Goal: Entertainment & Leisure: Consume media (video, audio)

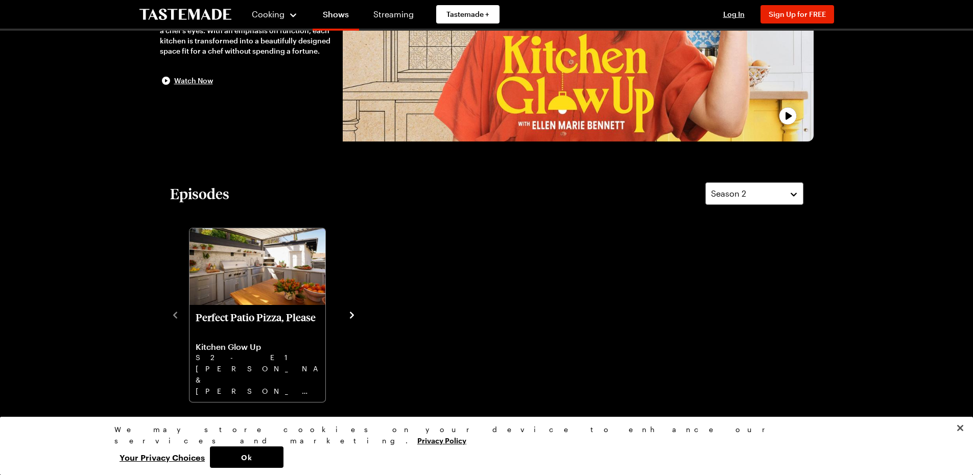
scroll to position [239, 0]
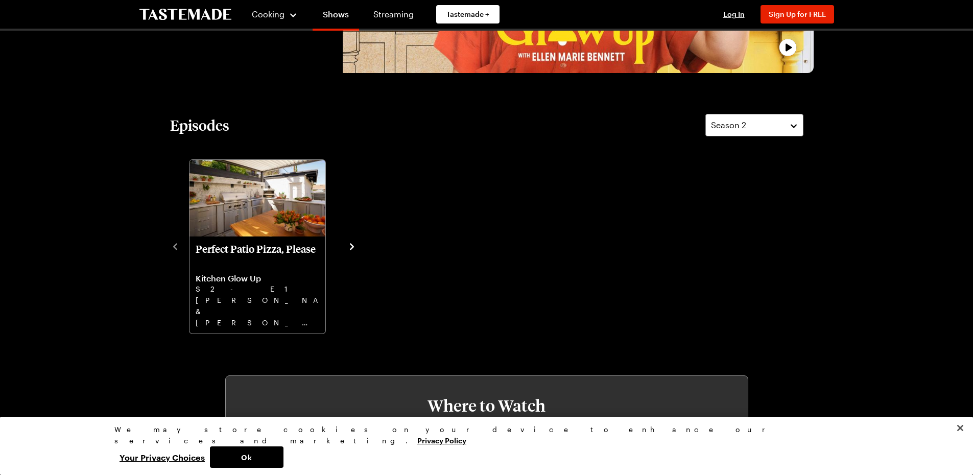
click at [350, 247] on icon "navigate to next item" at bounding box center [352, 247] width 10 height 10
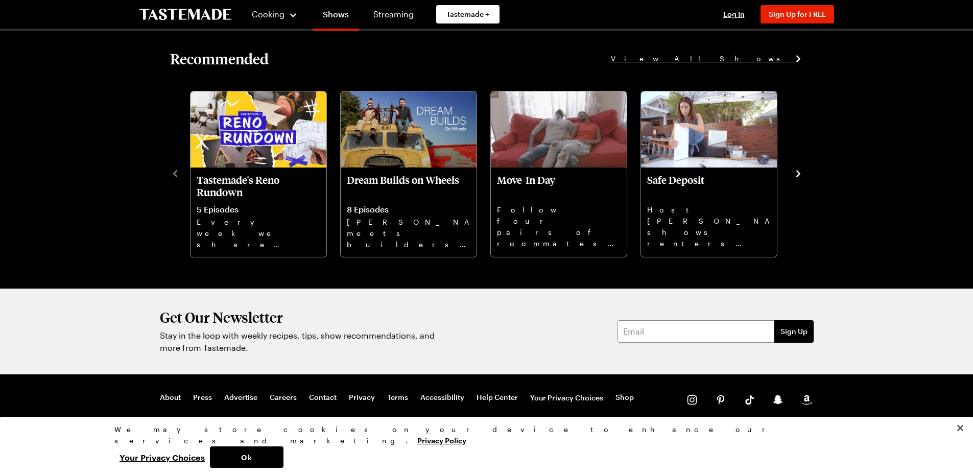
scroll to position [842, 0]
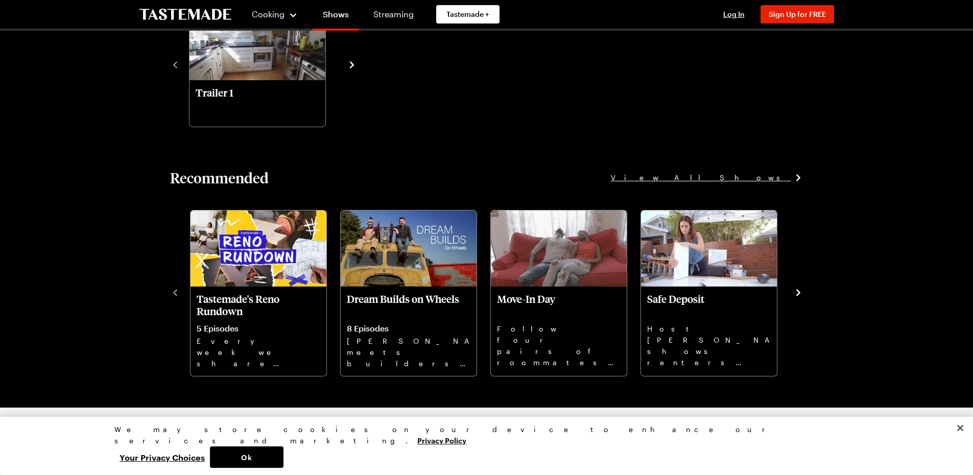
click at [779, 176] on span "View All Shows" at bounding box center [701, 177] width 180 height 11
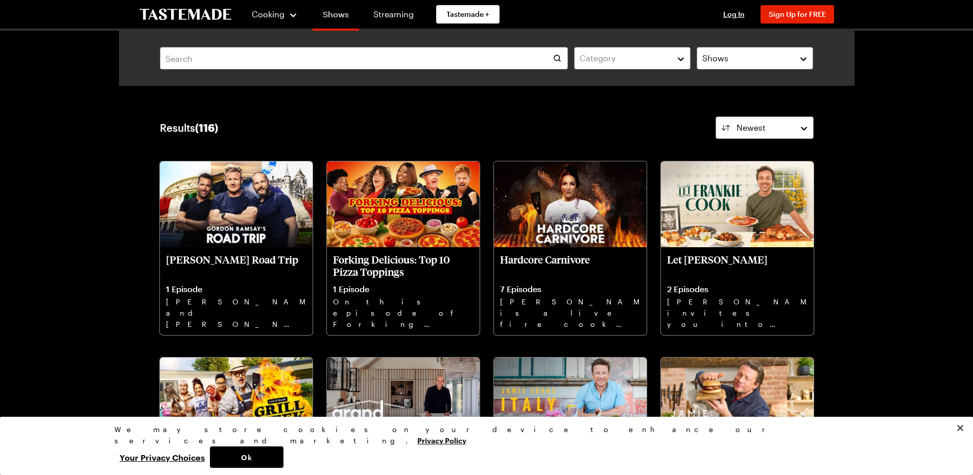
click at [340, 16] on link "Shows" at bounding box center [336, 16] width 46 height 29
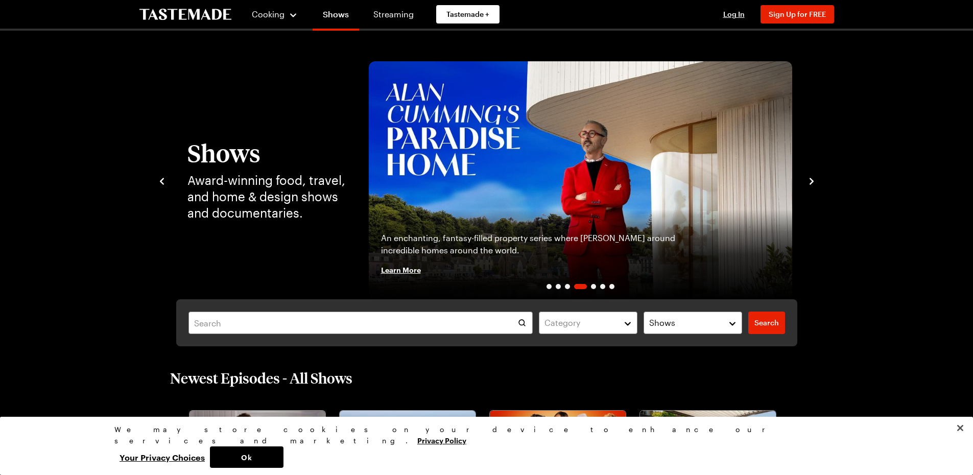
click at [811, 180] on icon "navigate to next item" at bounding box center [812, 181] width 4 height 7
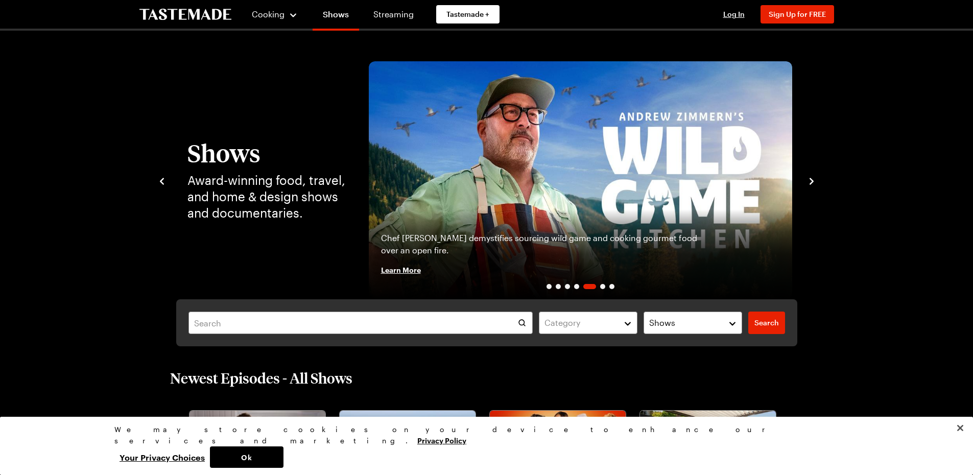
click at [811, 180] on icon "navigate to next item" at bounding box center [812, 181] width 4 height 7
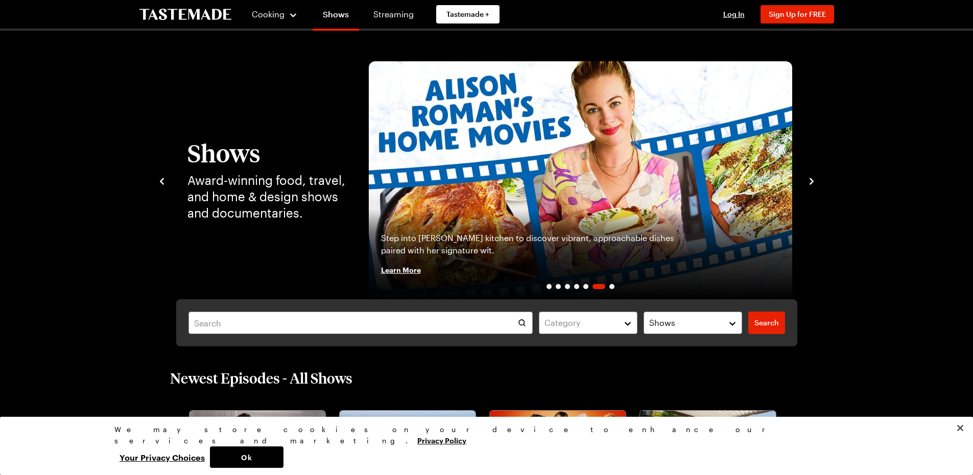
click at [811, 180] on icon "navigate to next item" at bounding box center [812, 181] width 4 height 7
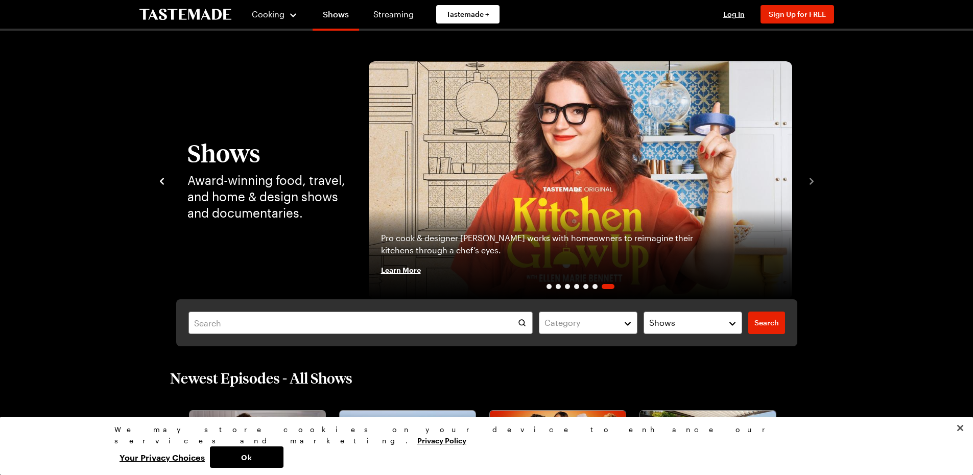
click at [593, 193] on img "7 / 7" at bounding box center [581, 180] width 424 height 238
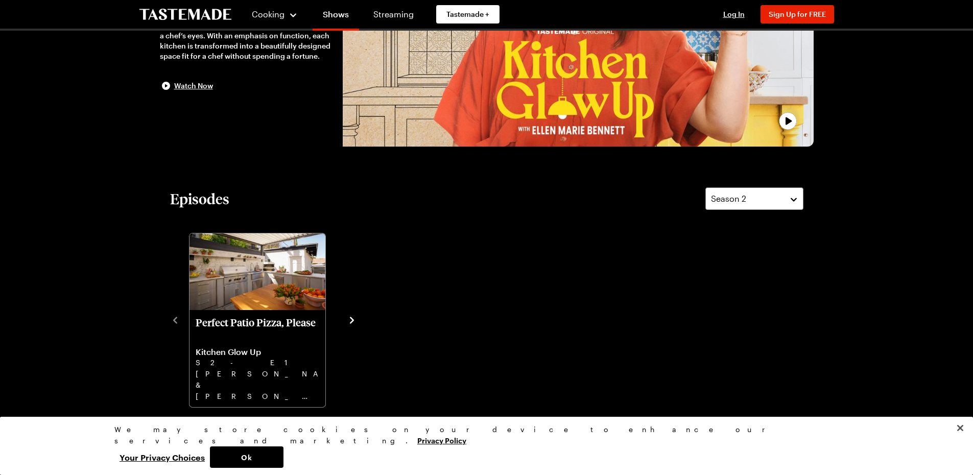
scroll to position [239, 0]
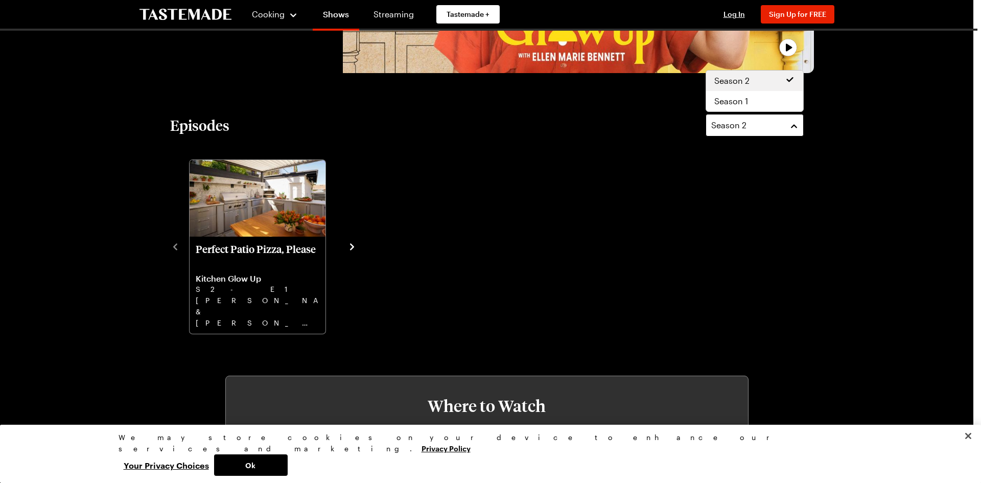
click at [784, 124] on button "Season 2" at bounding box center [755, 125] width 98 height 22
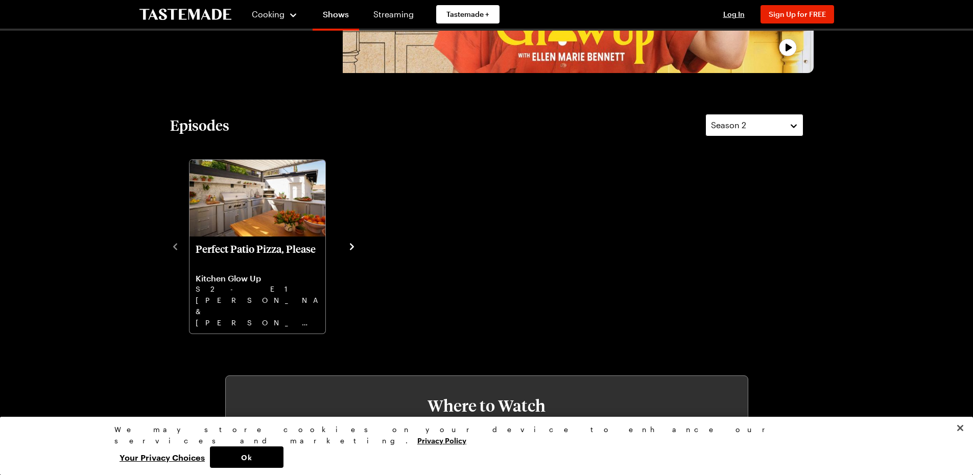
click at [784, 124] on button "Season 2" at bounding box center [755, 125] width 98 height 22
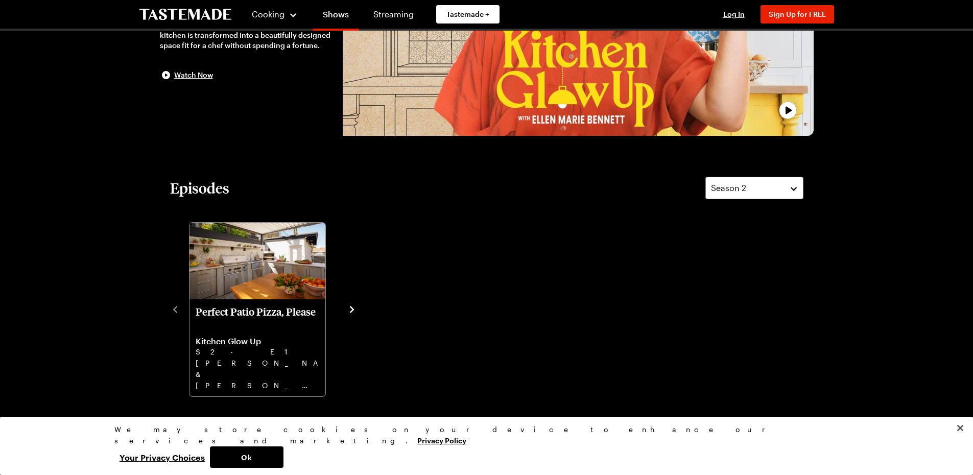
scroll to position [0, 0]
